Goal: Communication & Community: Answer question/provide support

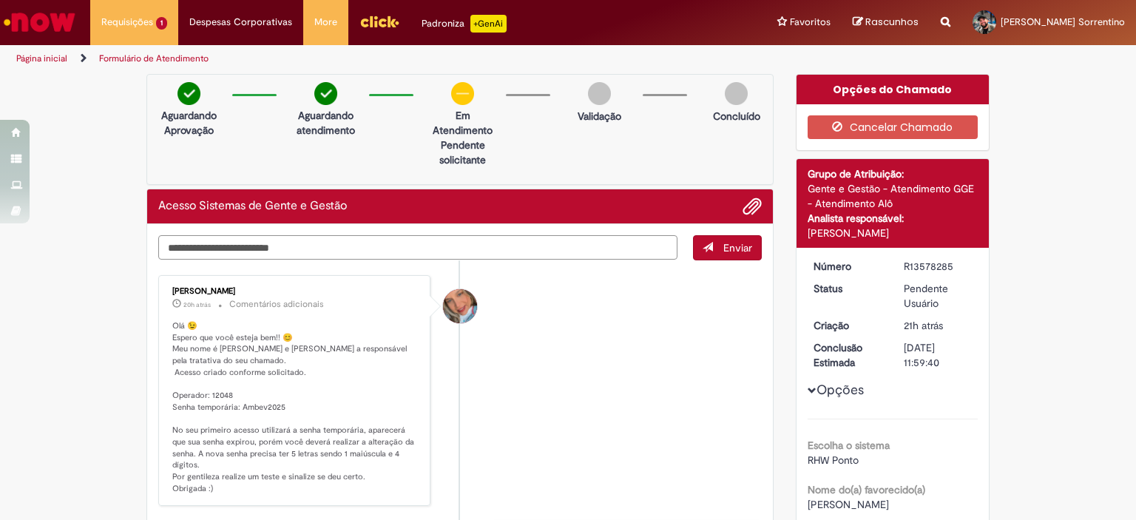
click at [394, 255] on textarea "Digite sua mensagem aqui..." at bounding box center [417, 247] width 519 height 25
type textarea "*"
click at [394, 255] on textarea "Digite sua mensagem aqui..." at bounding box center [417, 247] width 519 height 25
type textarea "**********"
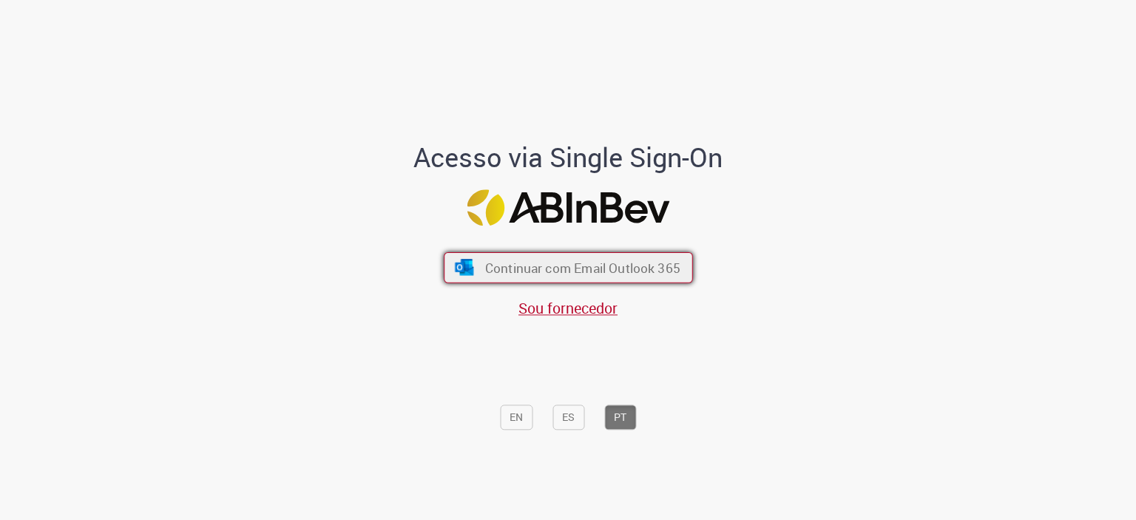
click at [603, 271] on span "Continuar com Email Outlook 365" at bounding box center [581, 267] width 195 height 17
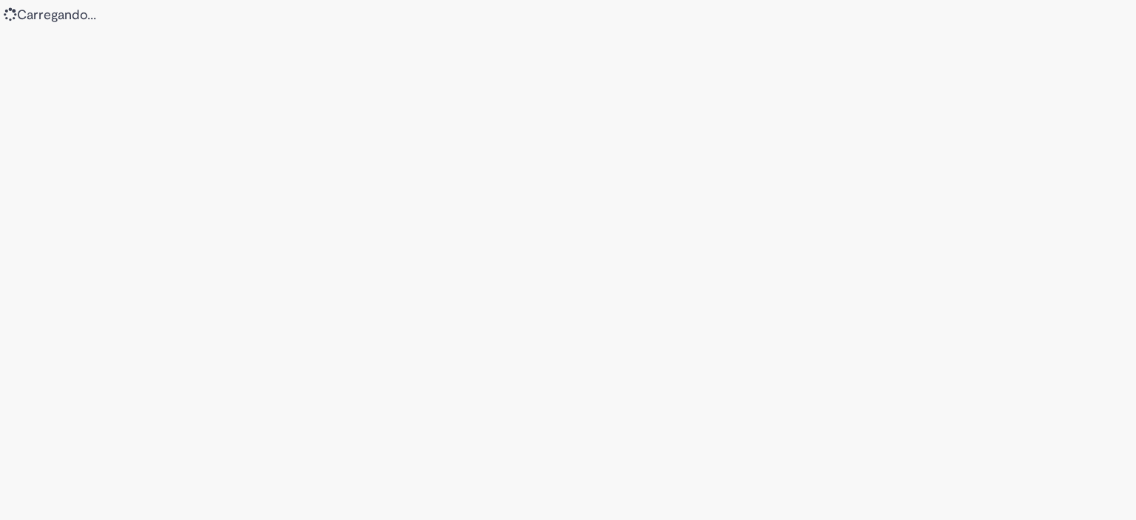
click at [166, 105] on div "Loading..." at bounding box center [568, 260] width 1136 height 520
drag, startPoint x: 183, startPoint y: 90, endPoint x: 770, endPoint y: 72, distance: 587.3
click at [770, 72] on div "Loading..." at bounding box center [568, 260] width 1136 height 520
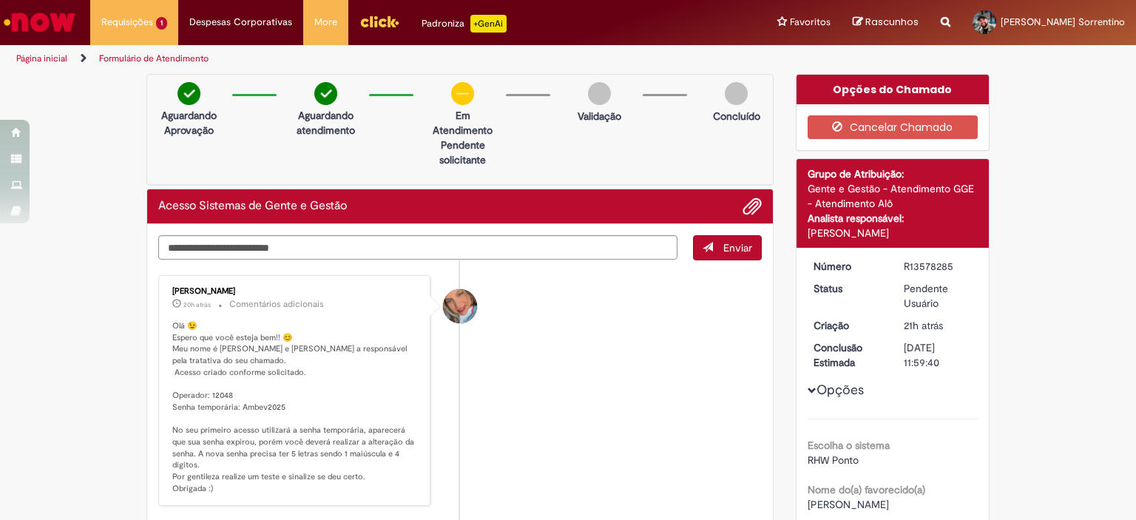
click at [481, 132] on p "Em Atendimento" at bounding box center [463, 123] width 72 height 30
click at [336, 245] on textarea "Digite sua mensagem aqui..." at bounding box center [417, 247] width 519 height 25
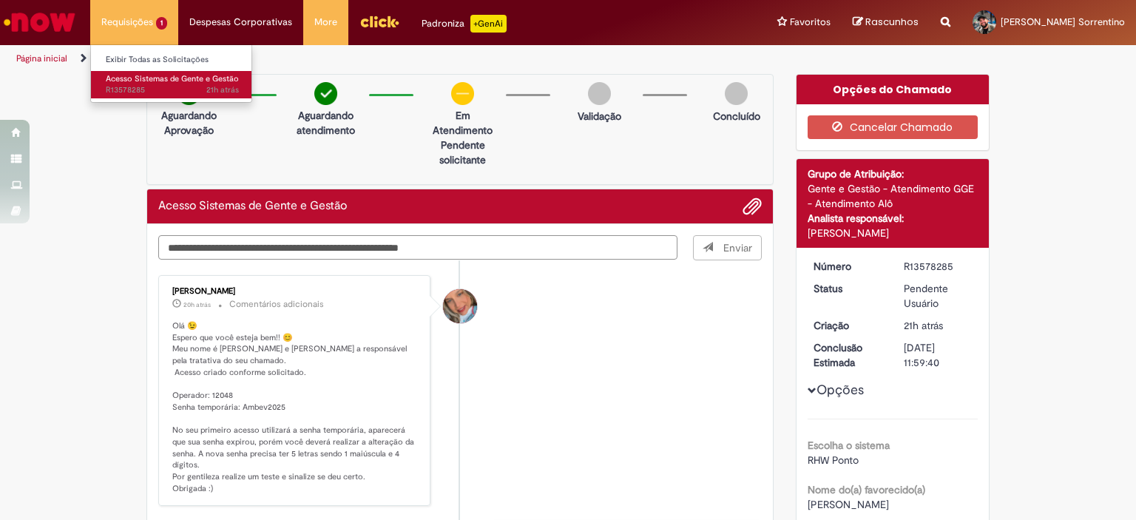
type textarea "**********"
click at [135, 85] on span "21h atrás 21 horas atrás R13578285" at bounding box center [172, 90] width 133 height 12
